Goal: Information Seeking & Learning: Learn about a topic

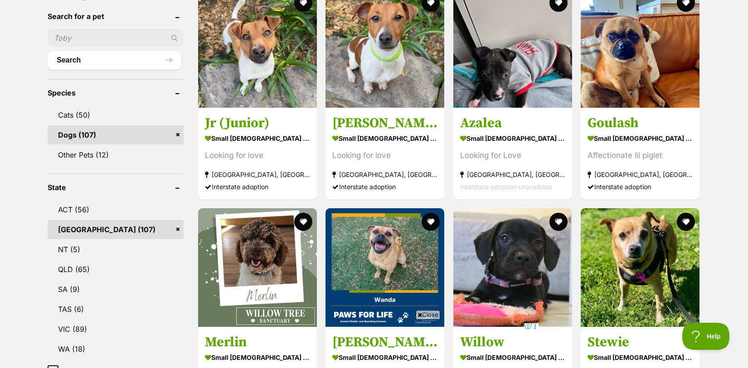
scroll to position [325, 0]
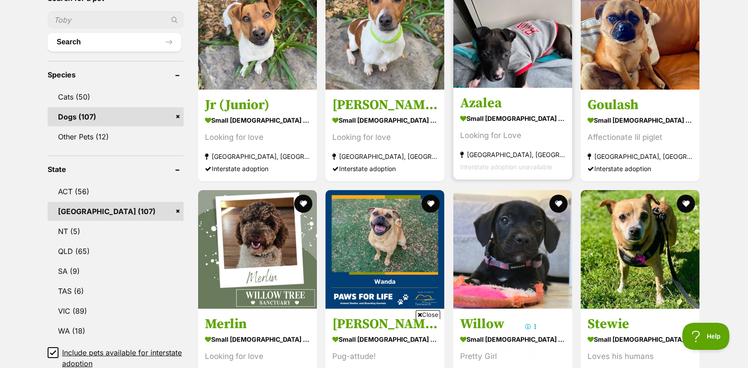
click at [479, 95] on h3 "Azalea" at bounding box center [512, 103] width 105 height 17
